Goal: Find specific page/section: Find specific page/section

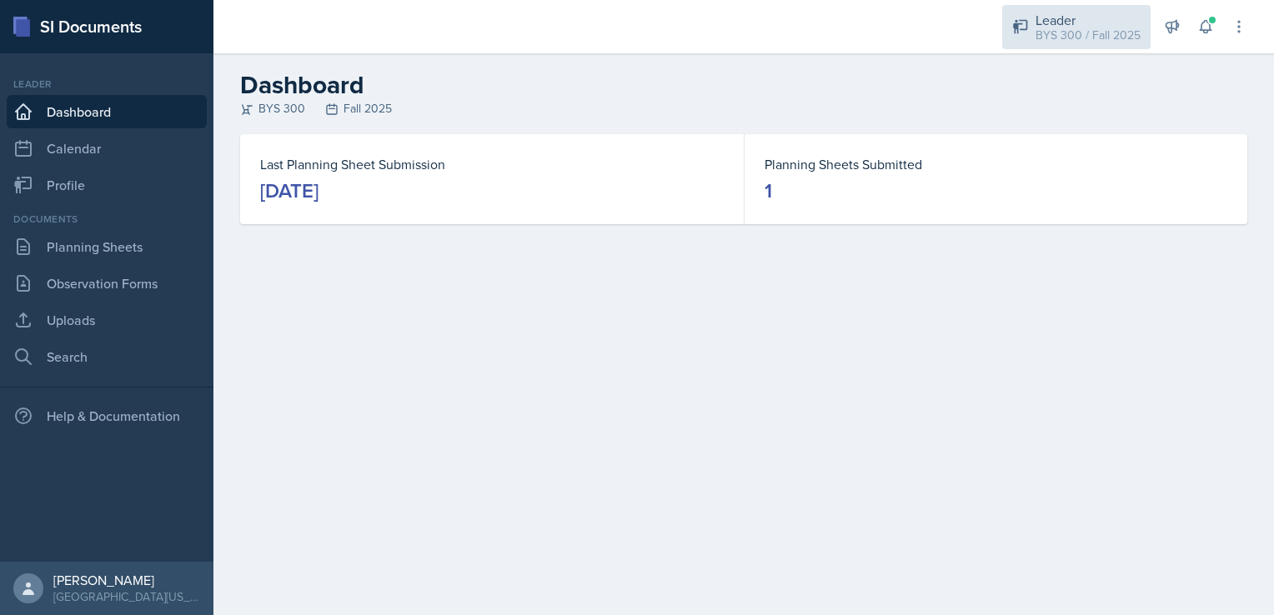
click at [1041, 21] on div "Leader" at bounding box center [1087, 20] width 105 height 20
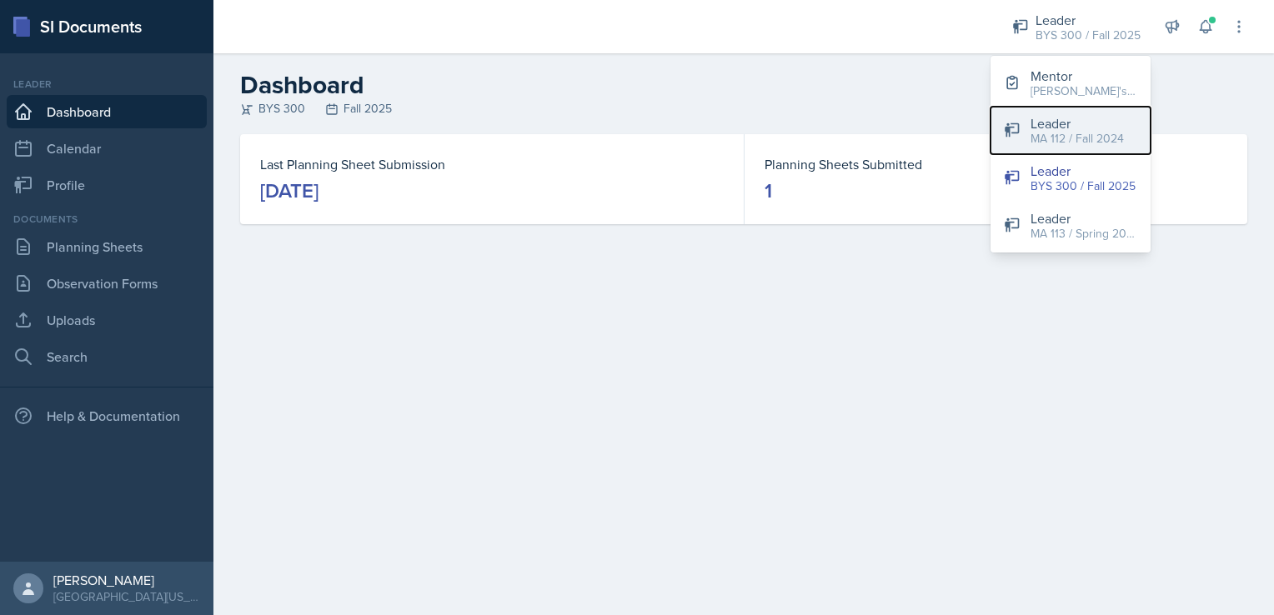
click at [1036, 150] on button "Leader MA 112 / Fall 2024" at bounding box center [1070, 131] width 160 height 48
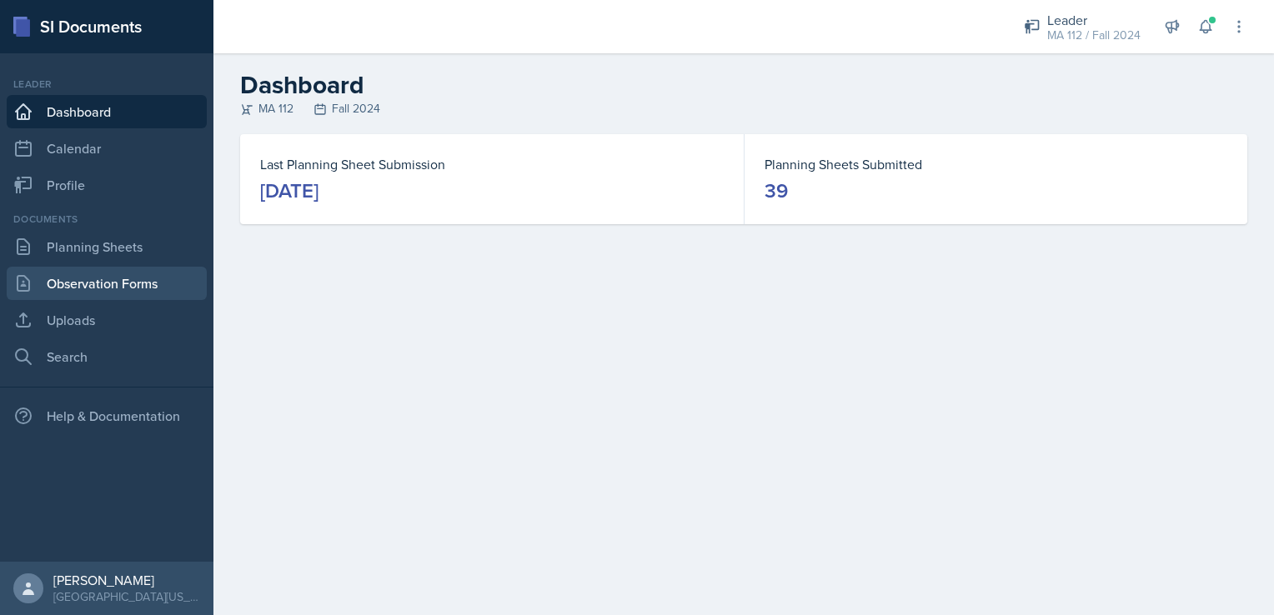
click at [86, 274] on link "Observation Forms" at bounding box center [107, 283] width 200 height 33
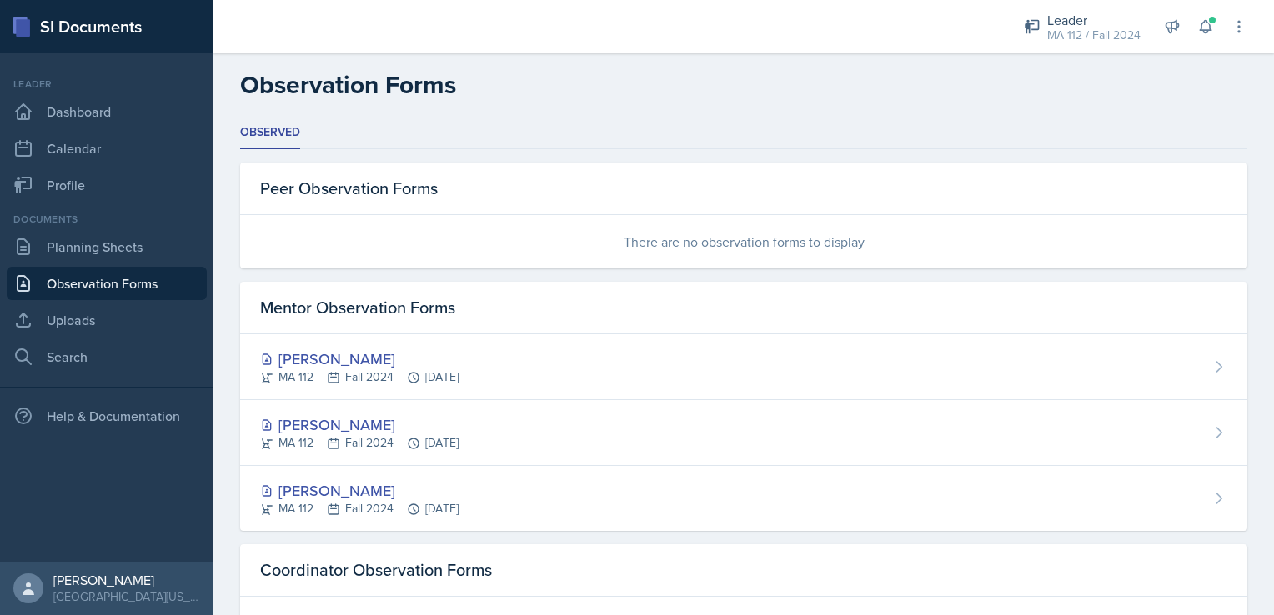
scroll to position [73, 0]
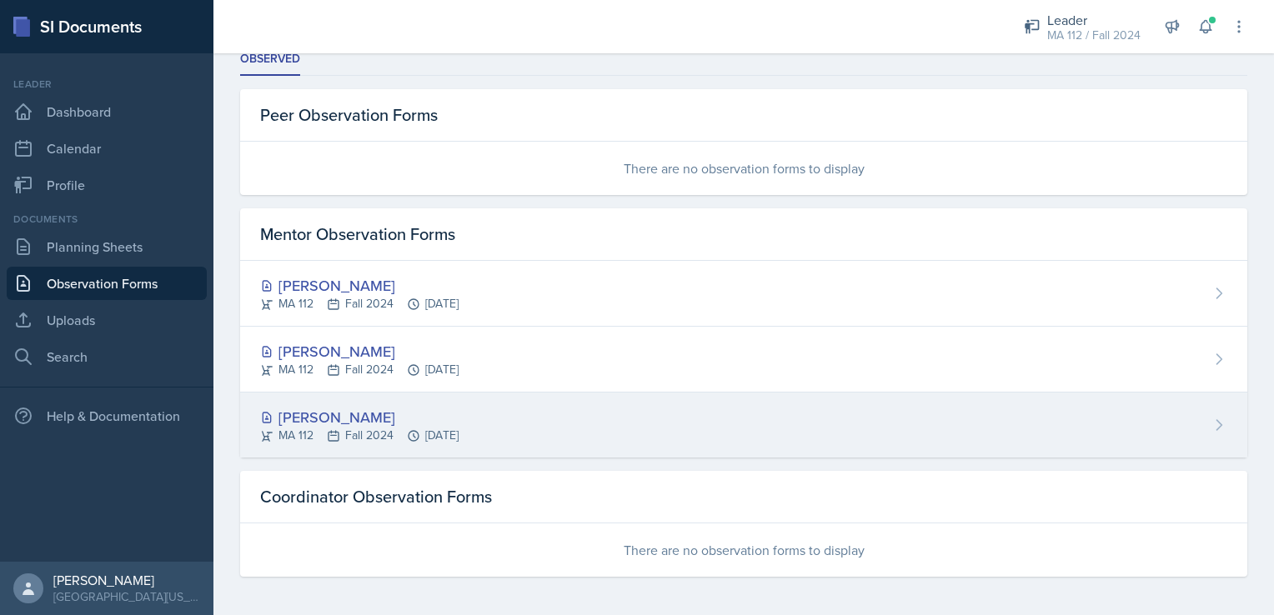
click at [412, 407] on div "[PERSON_NAME]" at bounding box center [359, 417] width 198 height 23
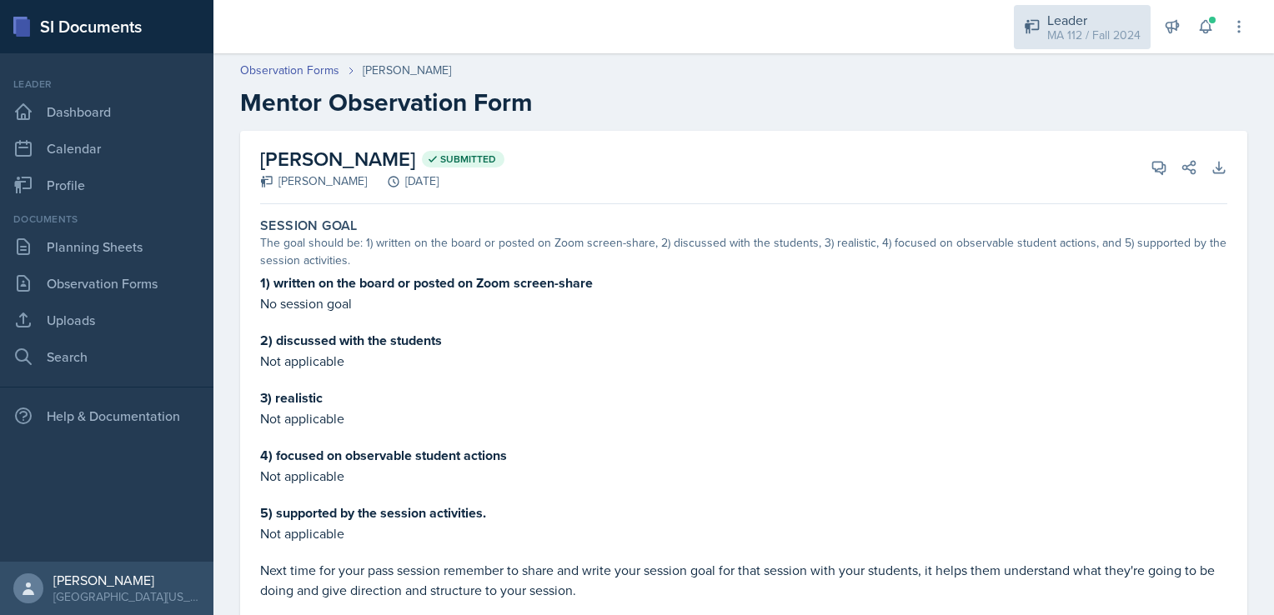
click at [1069, 30] on div "MA 112 / Fall 2024" at bounding box center [1093, 36] width 93 height 18
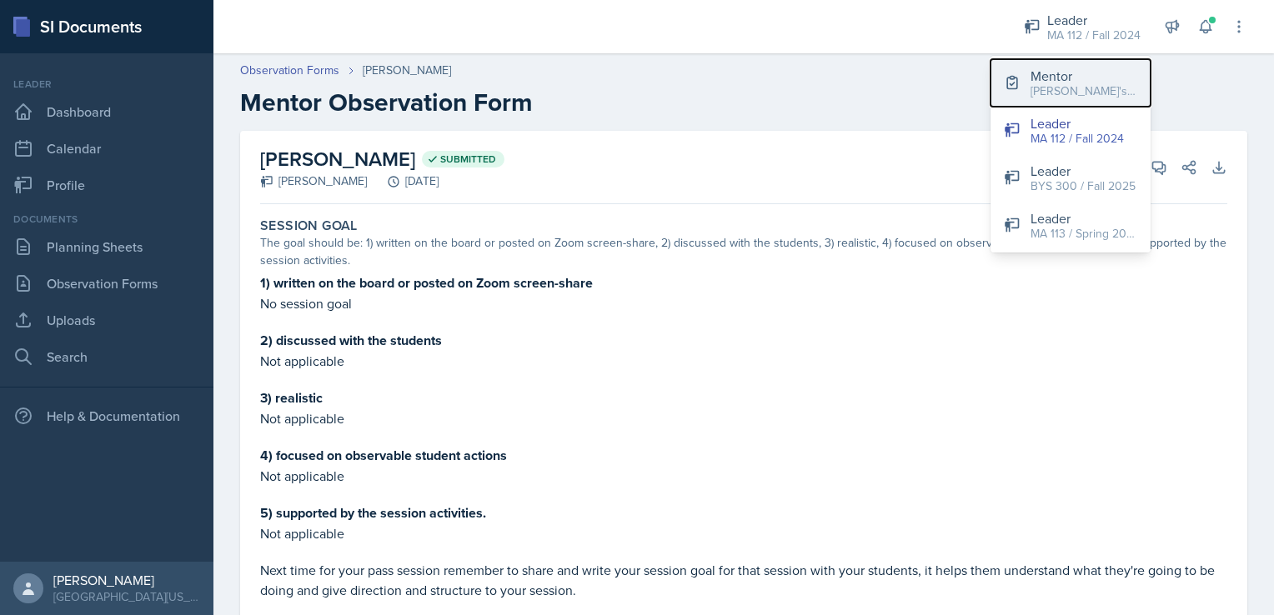
click at [1049, 79] on div "Mentor" at bounding box center [1083, 76] width 107 height 20
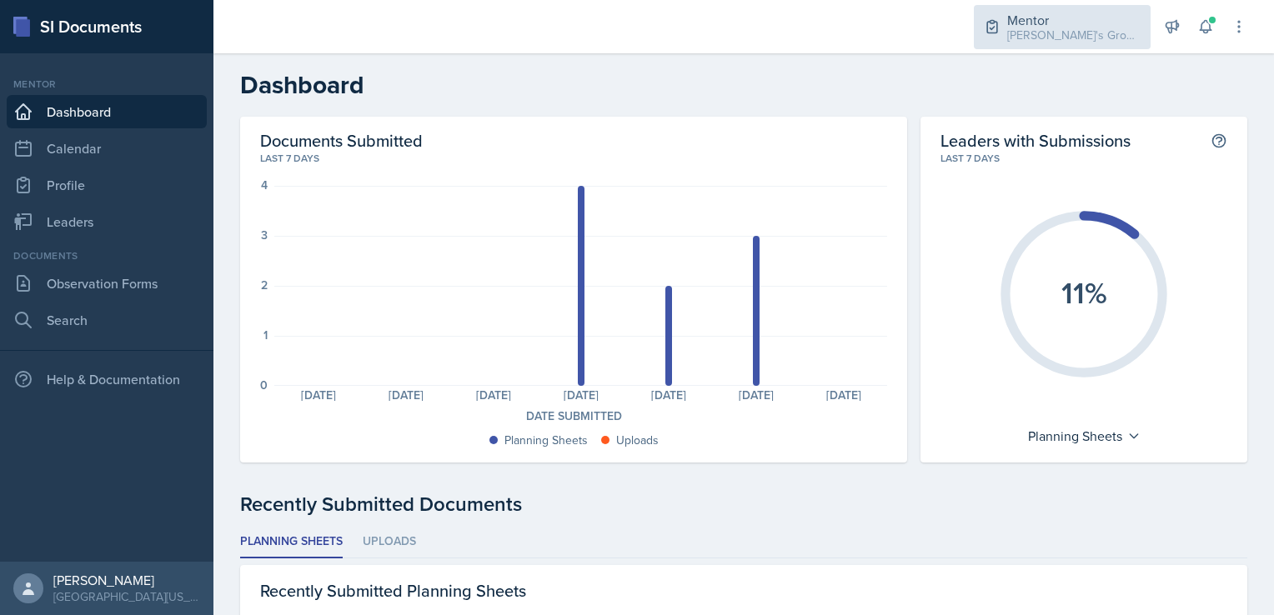
click at [1010, 23] on div "Mentor [PERSON_NAME]'s Group / Fall 2025" at bounding box center [1062, 27] width 177 height 44
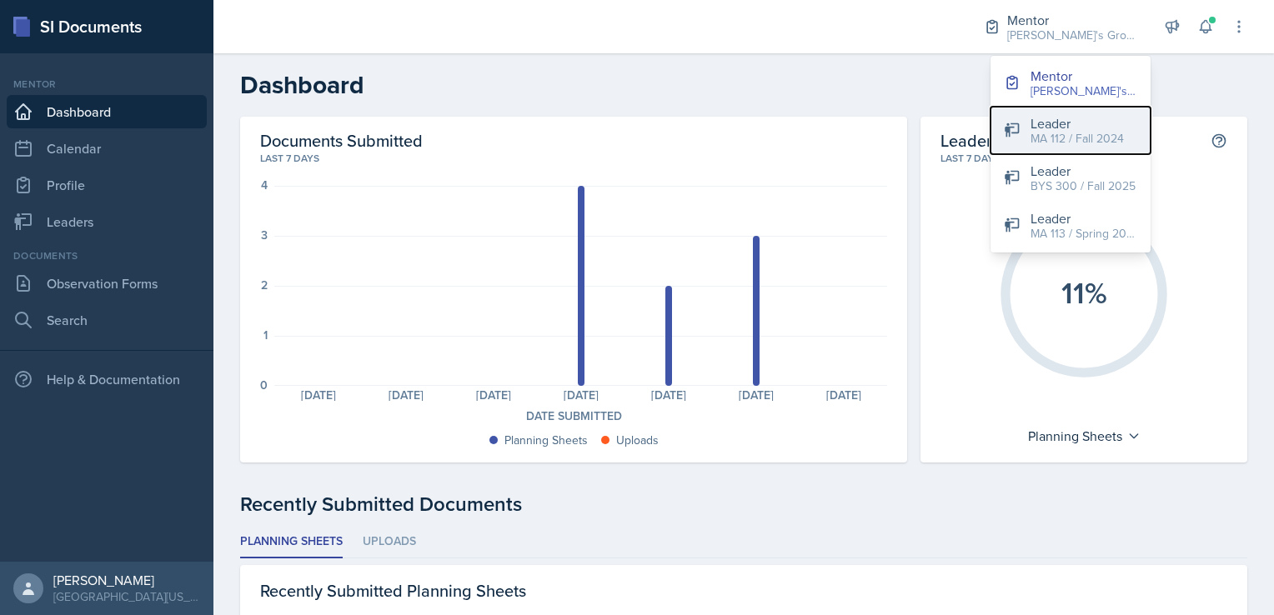
click at [1050, 143] on div "MA 112 / Fall 2024" at bounding box center [1076, 139] width 93 height 18
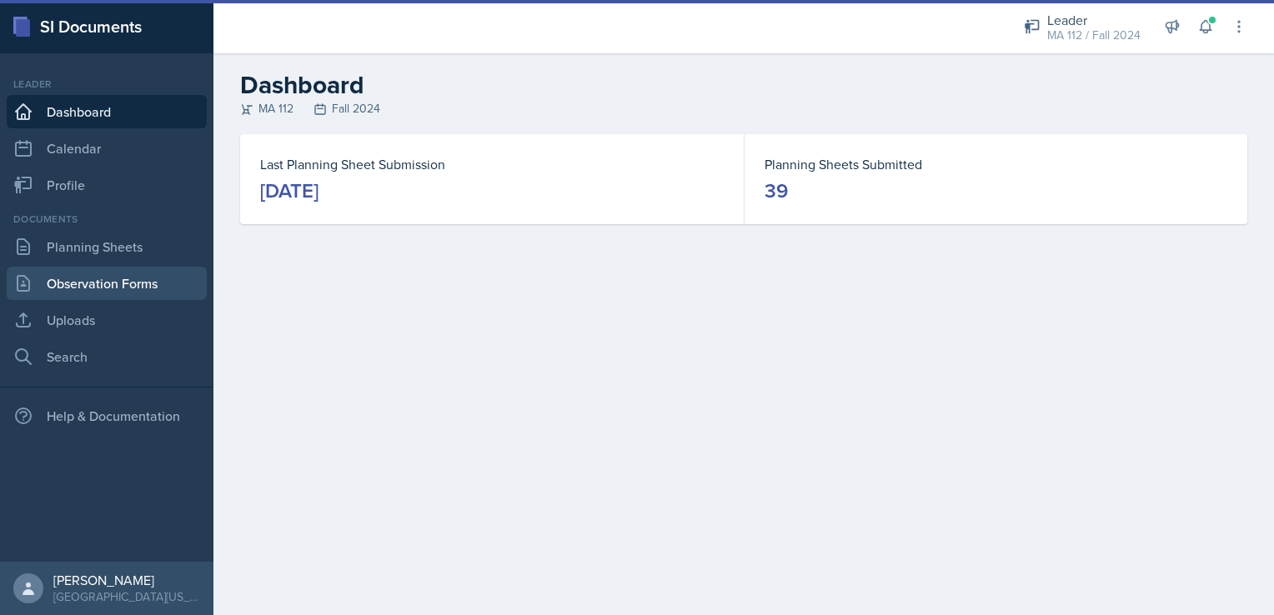
click at [79, 281] on link "Observation Forms" at bounding box center [107, 283] width 200 height 33
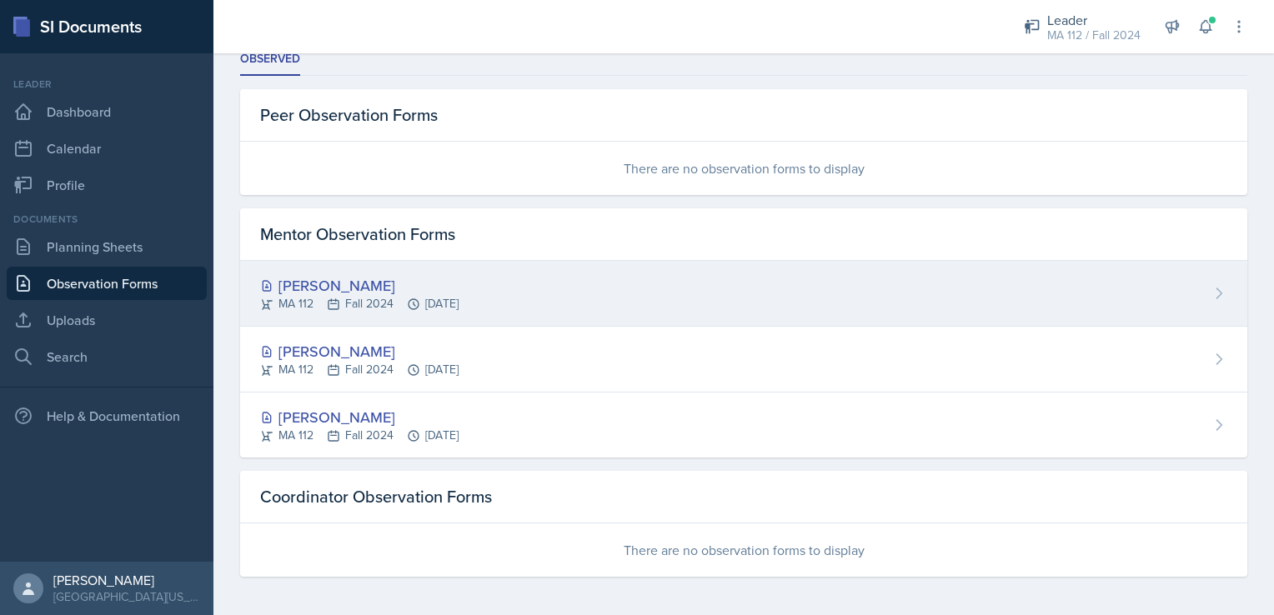
scroll to position [73, 0]
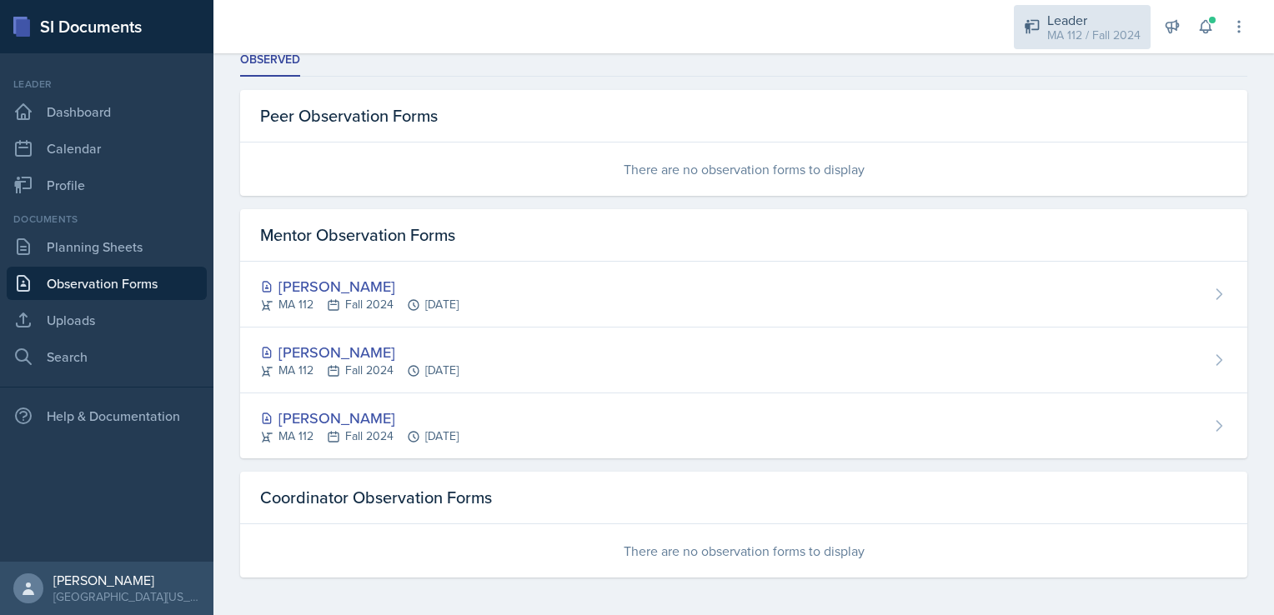
click at [1033, 33] on icon at bounding box center [1032, 26] width 17 height 17
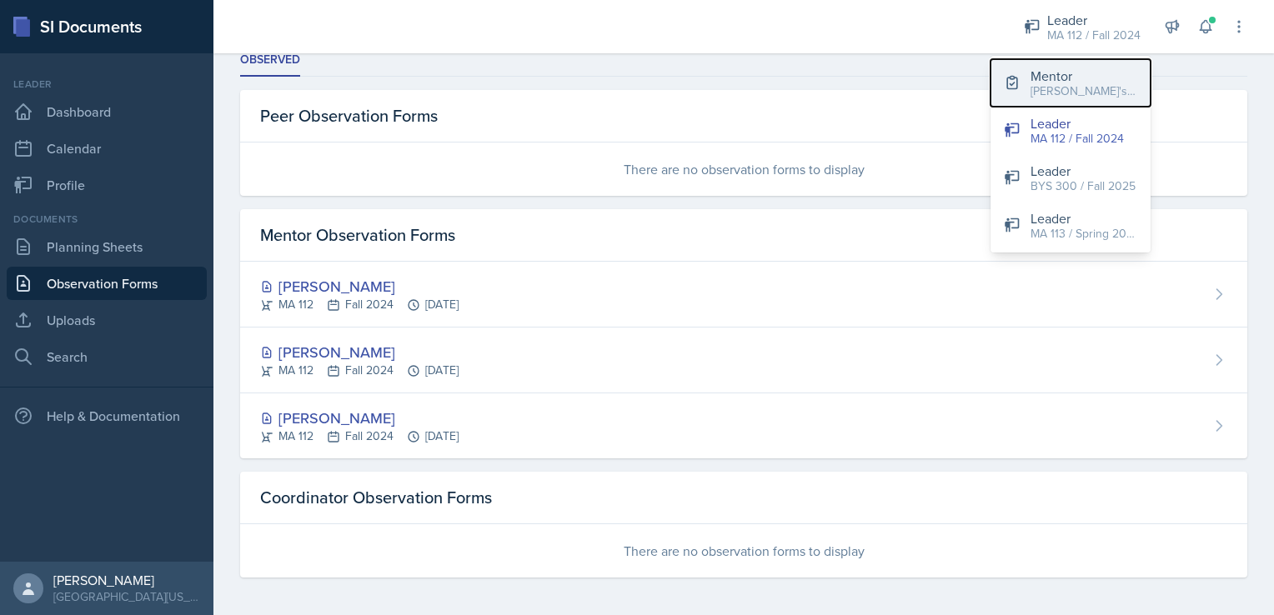
click at [1038, 103] on button "Mentor [PERSON_NAME]'s Group / Fall 2025" at bounding box center [1070, 83] width 160 height 48
